Goal: Task Accomplishment & Management: Complete application form

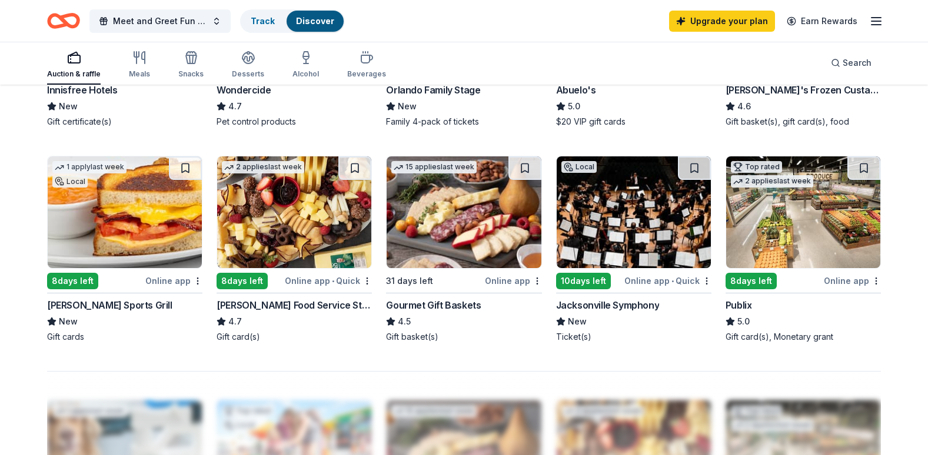
scroll to position [732, 0]
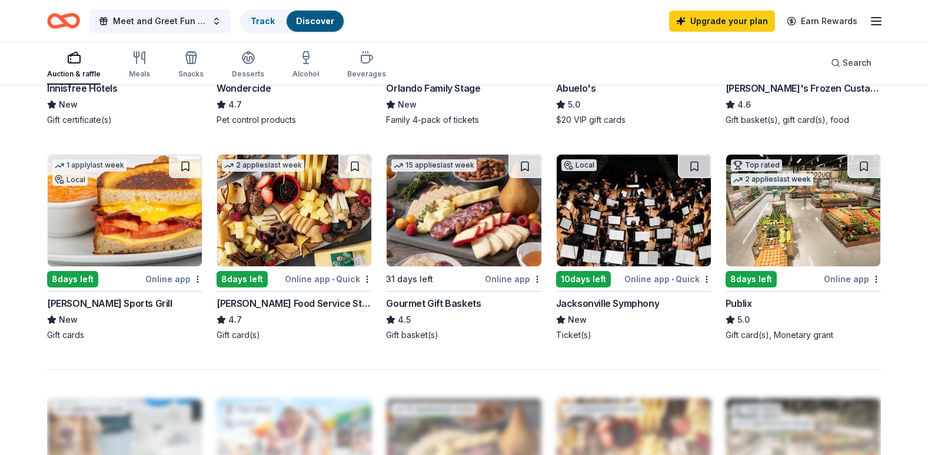
click at [137, 216] on img at bounding box center [125, 211] width 154 height 112
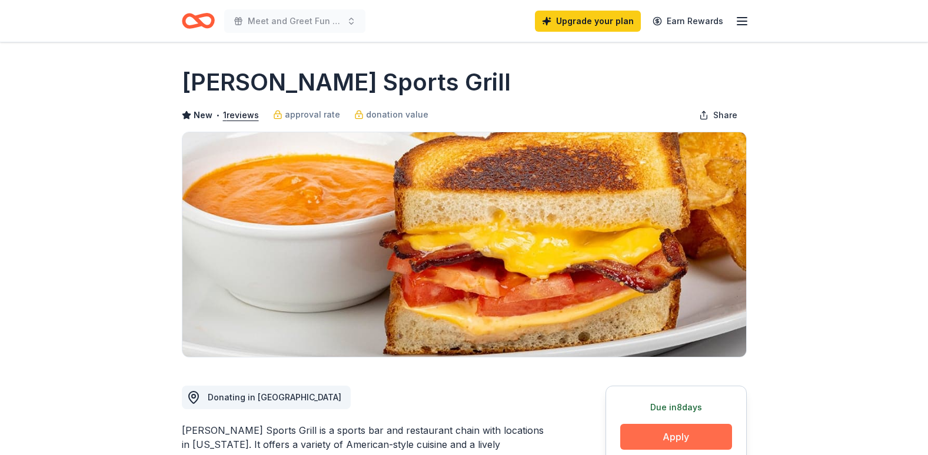
click at [663, 436] on button "Apply" at bounding box center [676, 437] width 112 height 26
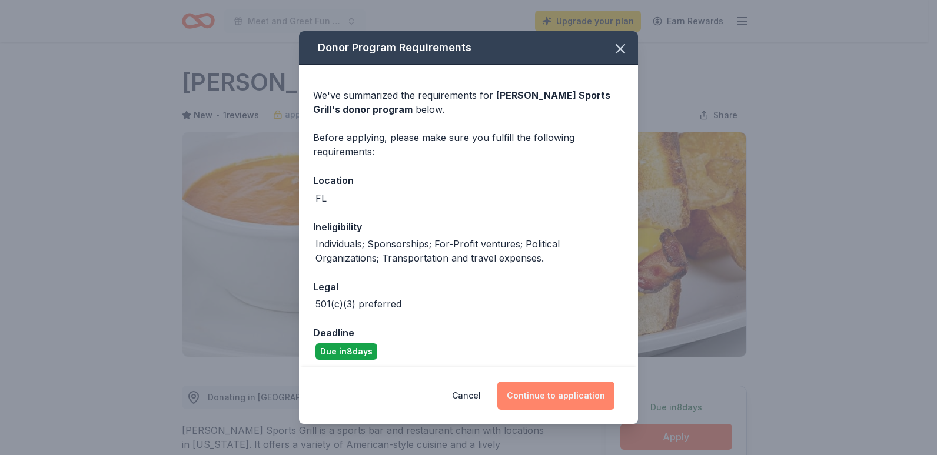
click at [548, 396] on button "Continue to application" at bounding box center [555, 396] width 117 height 28
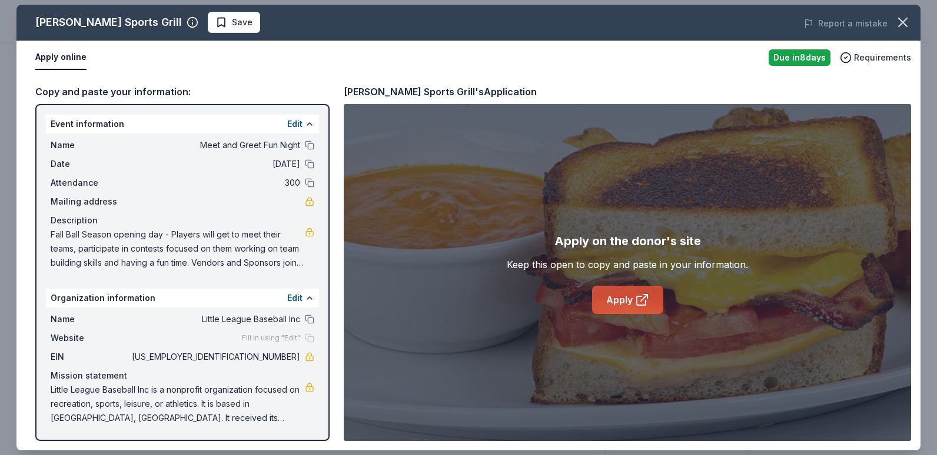
click at [608, 299] on link "Apply" at bounding box center [627, 300] width 71 height 28
